Goal: Task Accomplishment & Management: Manage account settings

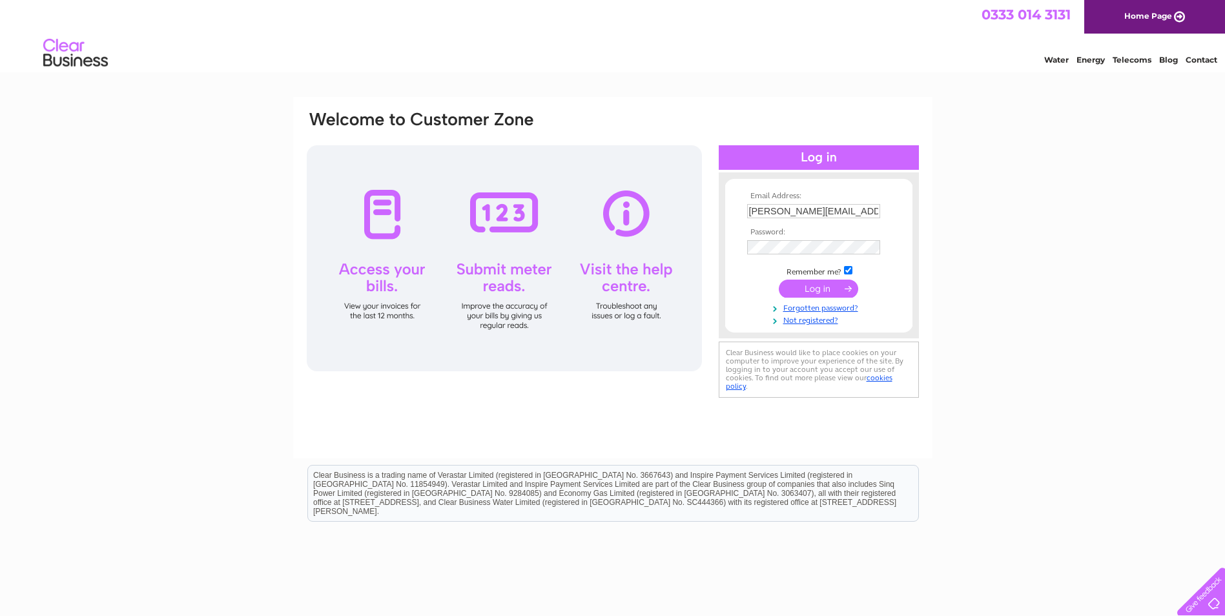
click at [853, 212] on input "alison.hart@four-m.co.uk" at bounding box center [813, 211] width 133 height 14
type input "invoices@bkplus.co.uk"
click at [808, 283] on input "submit" at bounding box center [818, 289] width 79 height 18
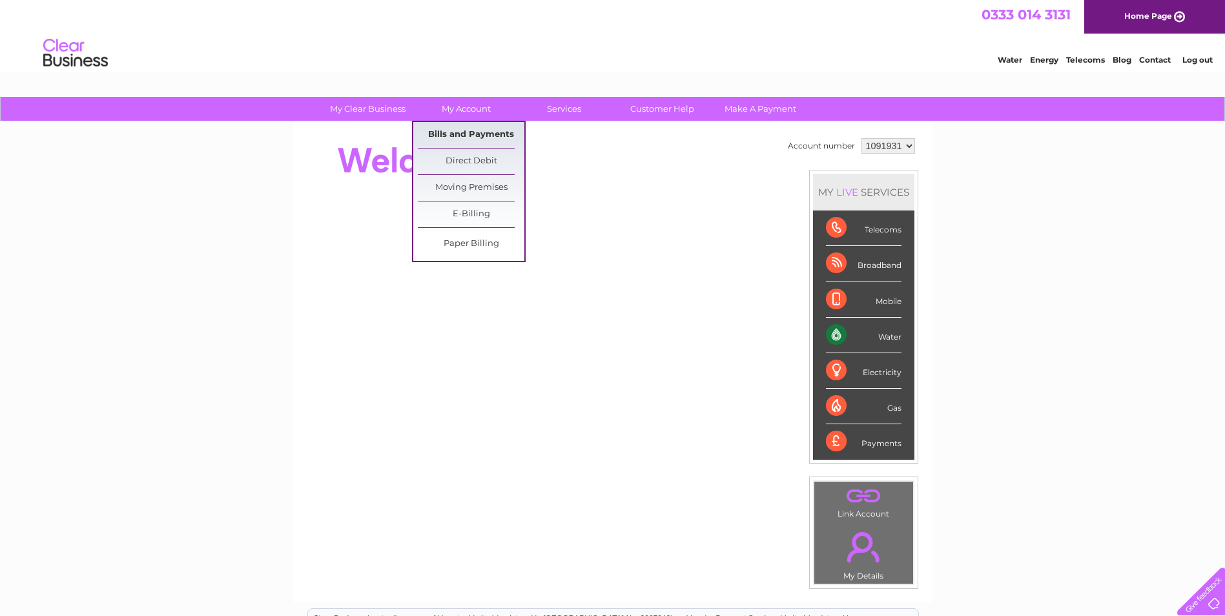
click at [447, 129] on link "Bills and Payments" at bounding box center [471, 135] width 107 height 26
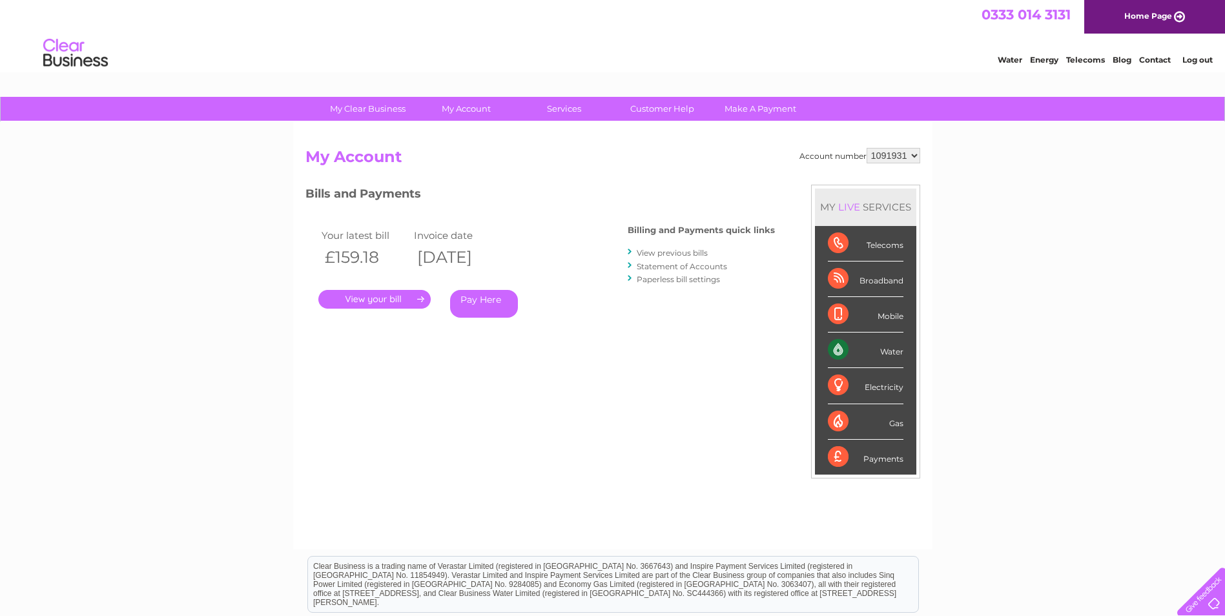
click at [656, 264] on link "Statement of Accounts" at bounding box center [682, 266] width 90 height 10
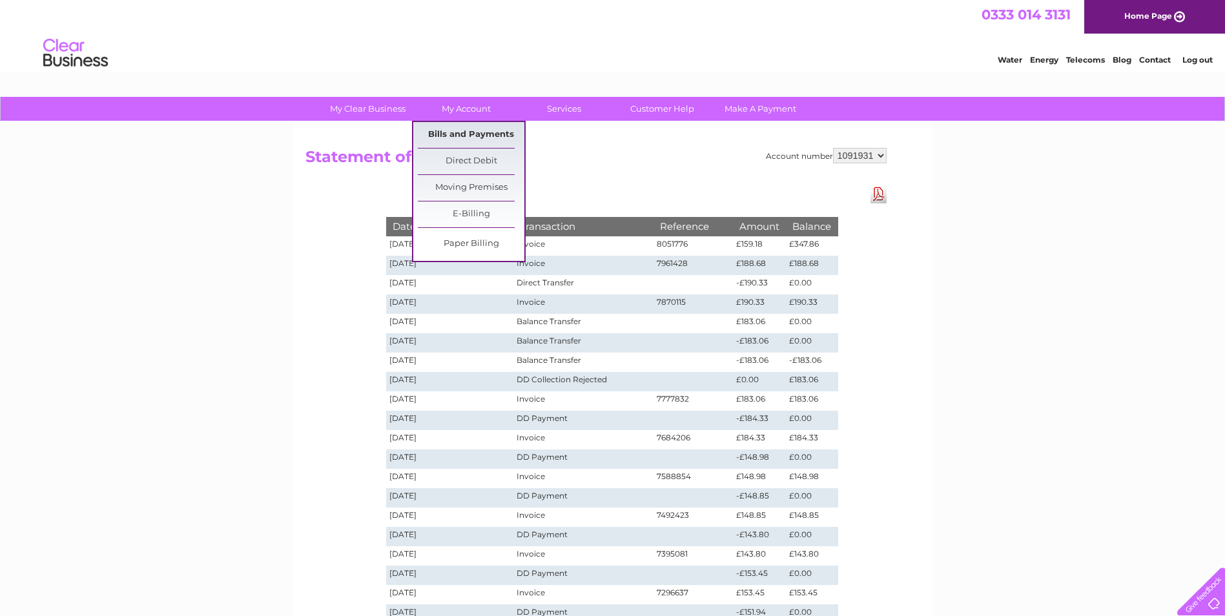
click at [460, 132] on link "Bills and Payments" at bounding box center [471, 135] width 107 height 26
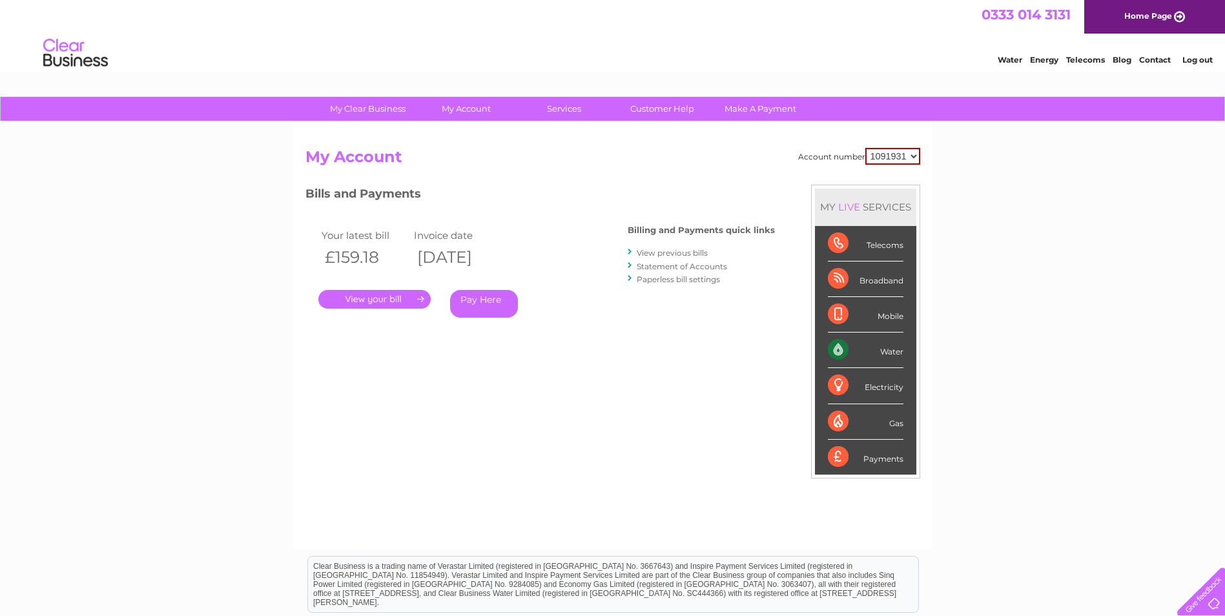
click at [363, 296] on link "." at bounding box center [374, 299] width 112 height 19
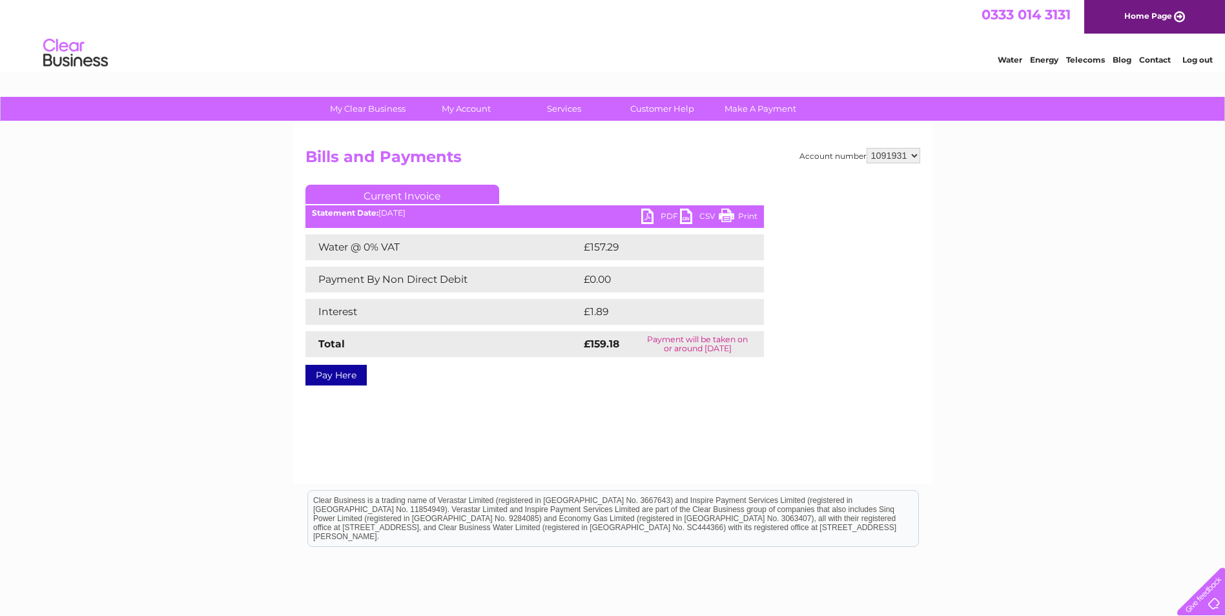
click at [651, 214] on link "PDF" at bounding box center [660, 218] width 39 height 19
